Goal: Task Accomplishment & Management: Manage account settings

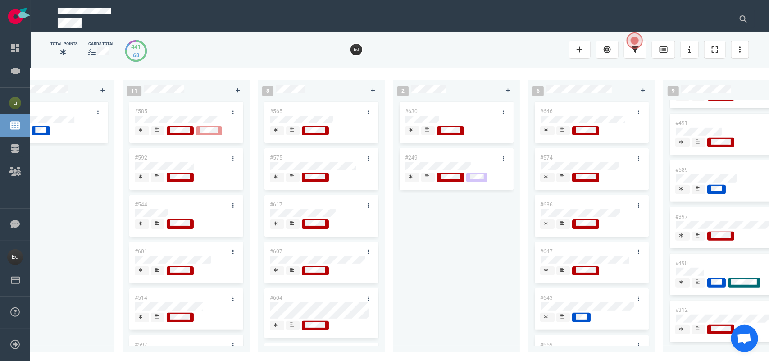
scroll to position [0, 1264]
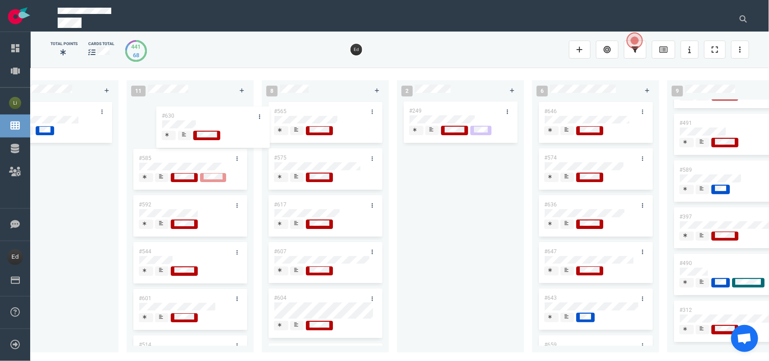
drag, startPoint x: 422, startPoint y: 129, endPoint x: 210, endPoint y: 116, distance: 213.0
click at [210, 116] on div "0 3 #670 #667 #653 13 #668 #661 #656 #641 #639 #608 #611 #602 #603 3 #482 #390 …" at bounding box center [400, 214] width 738 height 293
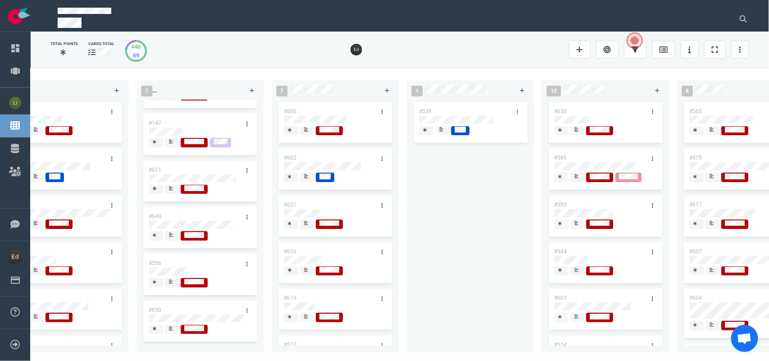
scroll to position [0, 0]
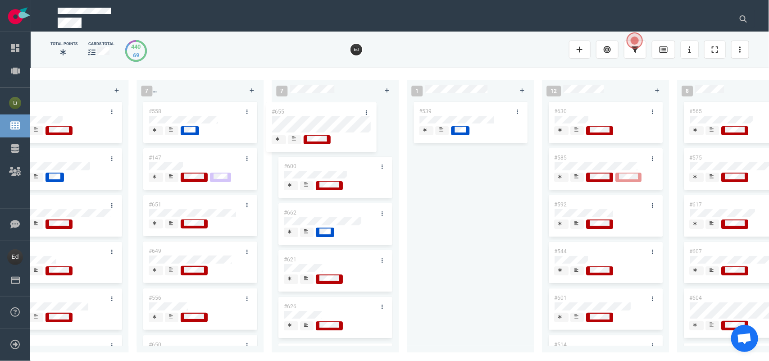
drag, startPoint x: 249, startPoint y: 154, endPoint x: 311, endPoint y: 113, distance: 74.4
click at [311, 113] on div "0 3 #670 #667 #653 13 #668 #661 #656 #641 #639 #608 #611 #602 #603 3 #482 #390 …" at bounding box center [400, 214] width 738 height 293
click at [740, 53] on icon at bounding box center [740, 49] width 2 height 7
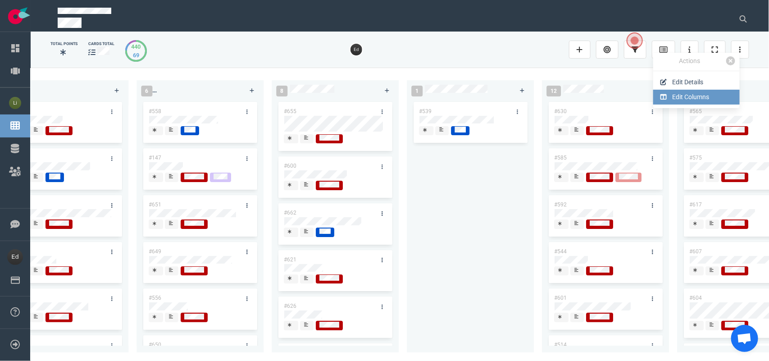
click at [676, 99] on link "Edit Columns" at bounding box center [696, 97] width 86 height 15
select select "DOING"
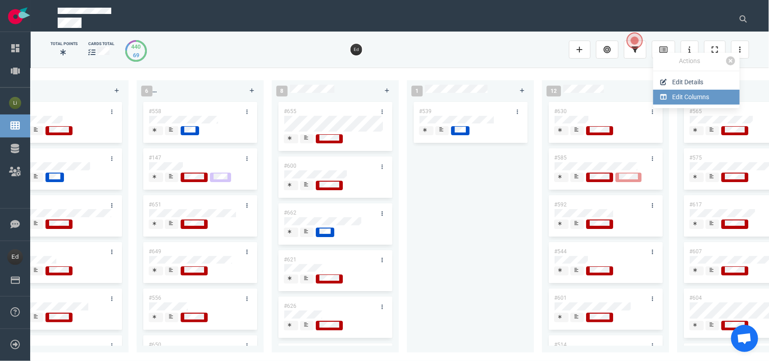
select select "DOING"
select select "DONE"
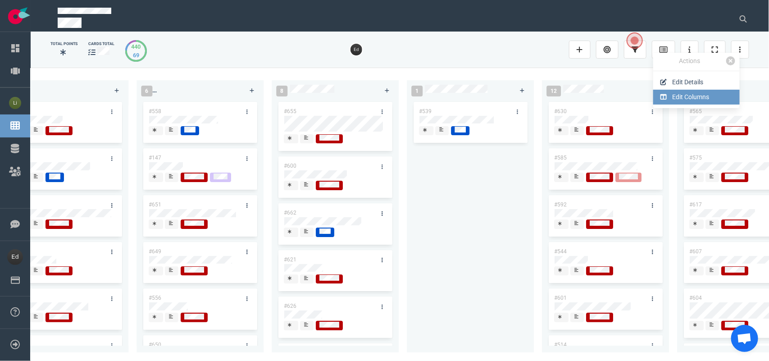
select select "DONE"
select select "DOING"
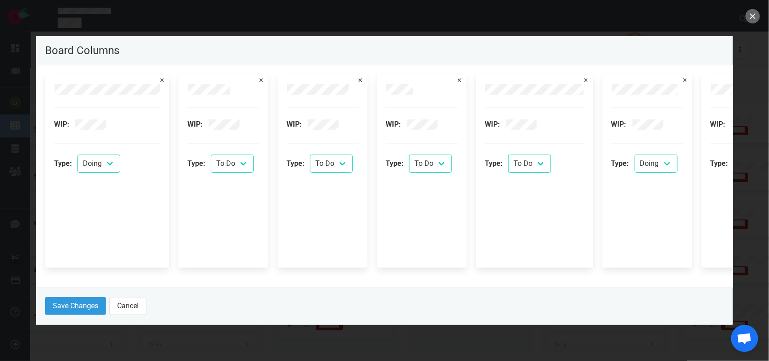
scroll to position [0, 1525]
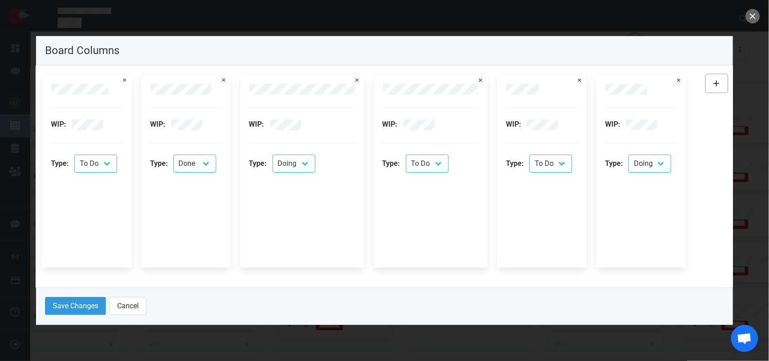
click at [723, 75] on button at bounding box center [717, 83] width 22 height 18
select select "DOING"
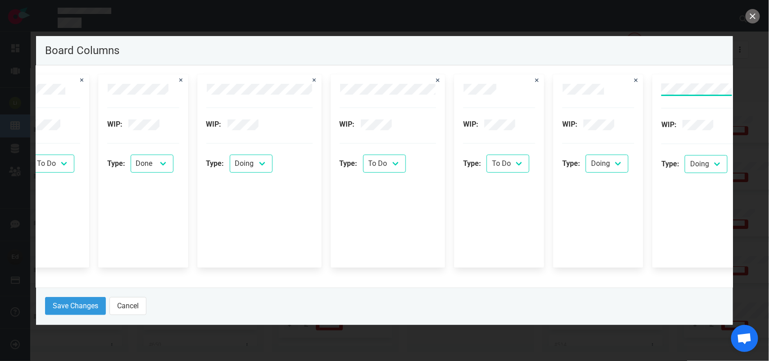
scroll to position [0, 23]
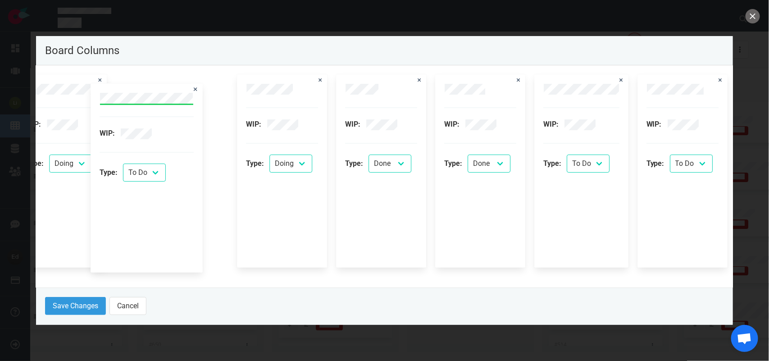
scroll to position [0, 1050]
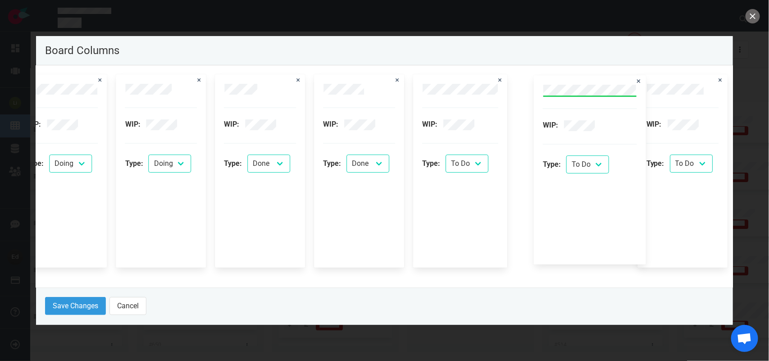
drag, startPoint x: 692, startPoint y: 81, endPoint x: 573, endPoint y: 80, distance: 118.9
click at [569, 80] on div "WIP: Type: To Do Doing Done WIP: Type: To Do Doing Done WIP: Type: To Do Doing …" at bounding box center [142, 170] width 2295 height 193
select select "DONE"
select select "DOING"
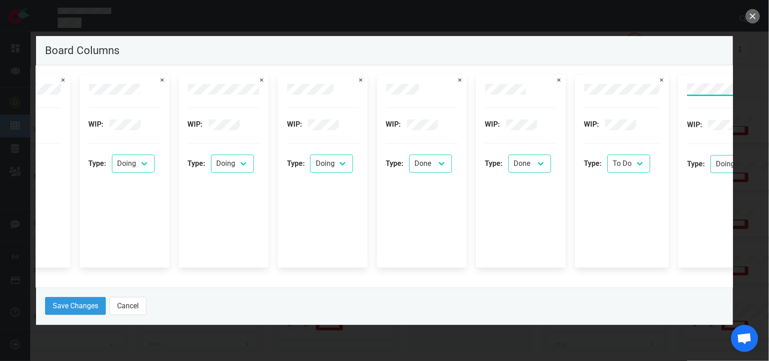
scroll to position [0, 917]
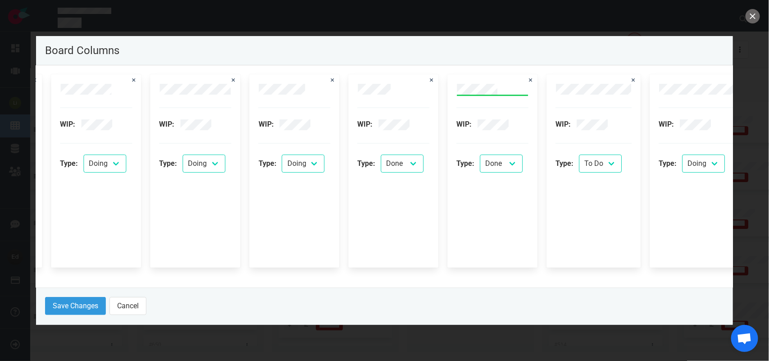
drag, startPoint x: 474, startPoint y: 287, endPoint x: 499, endPoint y: 286, distance: 24.8
click at [500, 287] on footer "Save Changes Cancel" at bounding box center [384, 305] width 697 height 36
click at [95, 304] on button "Save Changes" at bounding box center [75, 306] width 61 height 18
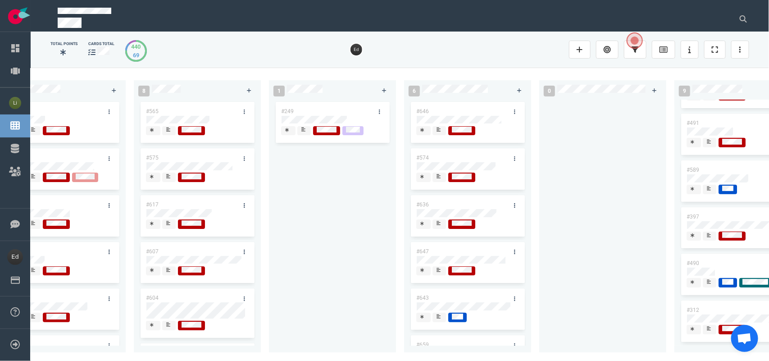
scroll to position [0, 1413]
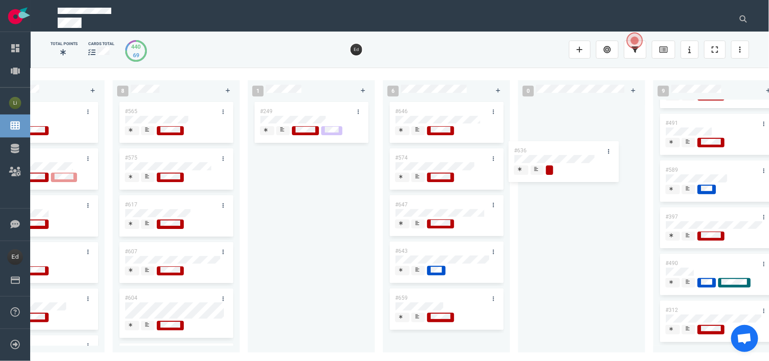
drag, startPoint x: 422, startPoint y: 205, endPoint x: 546, endPoint y: 117, distance: 152.1
click at [546, 118] on div "0 3 #670 #667 #653 13 #668 #661 #656 #641 #639 #608 #611 #602 #603 3 #482 #390 …" at bounding box center [400, 214] width 738 height 293
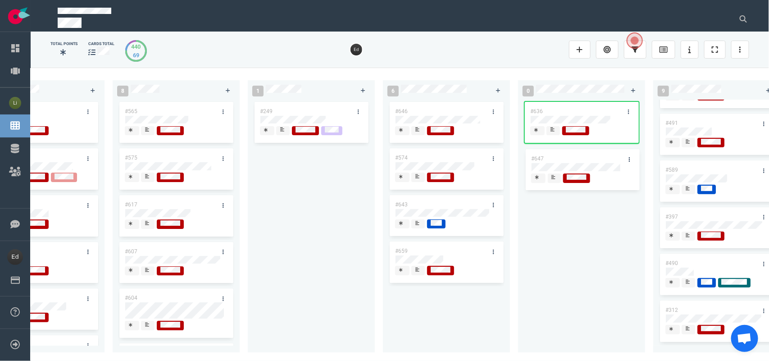
drag, startPoint x: 544, startPoint y: 183, endPoint x: 547, endPoint y: 159, distance: 24.6
click at [547, 159] on div "0 3 #670 #667 #653 13 #668 #661 #656 #641 #639 #608 #611 #602 #603 3 #482 #390 …" at bounding box center [400, 214] width 738 height 293
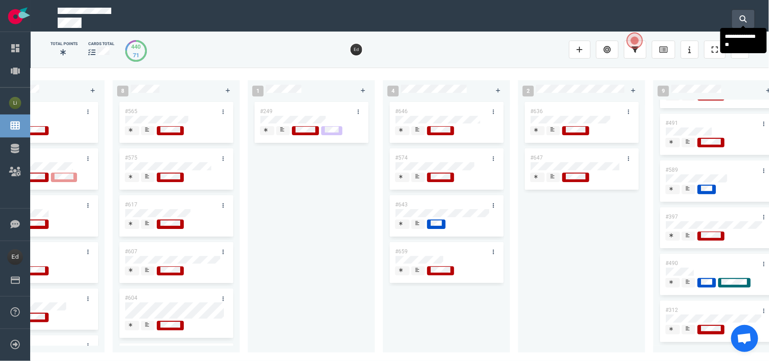
click at [735, 21] on button at bounding box center [743, 19] width 23 height 18
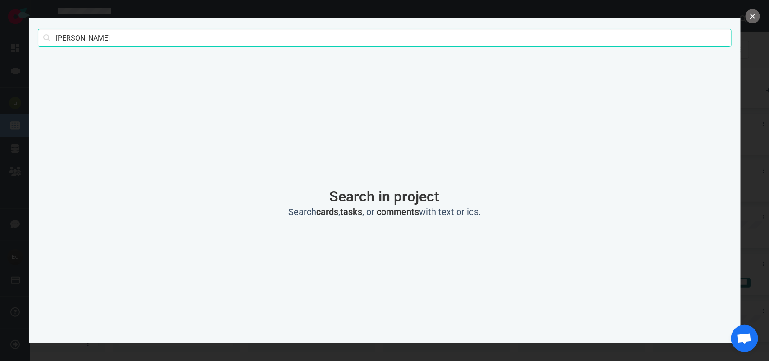
click at [58, 38] on input "[PERSON_NAME]" at bounding box center [385, 38] width 694 height 18
type input "[PERSON_NAME]"
click button "Search" at bounding box center [0, 0] width 0 height 0
